Goal: Task Accomplishment & Management: Complete application form

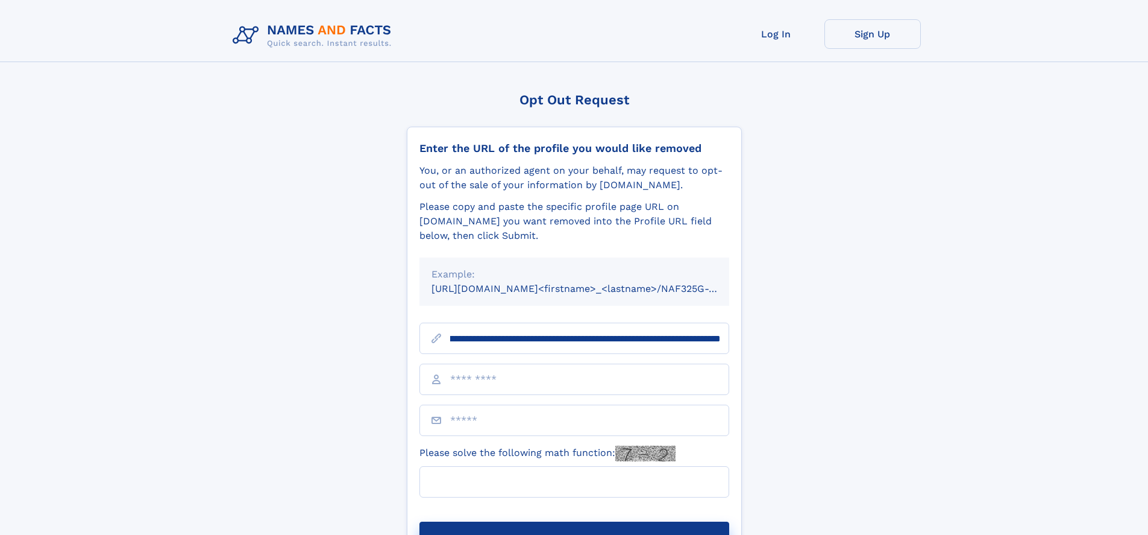
scroll to position [0, 148]
type input "**********"
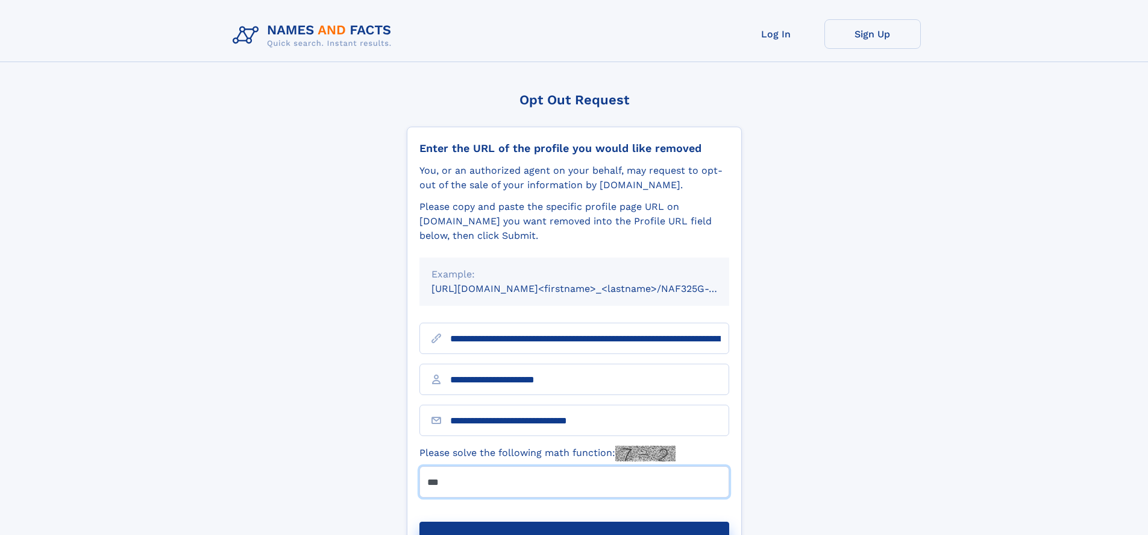
type input "***"
click at [574, 521] on button "Submit Opt Out Request" at bounding box center [575, 540] width 310 height 39
